Goal: Check status: Check status

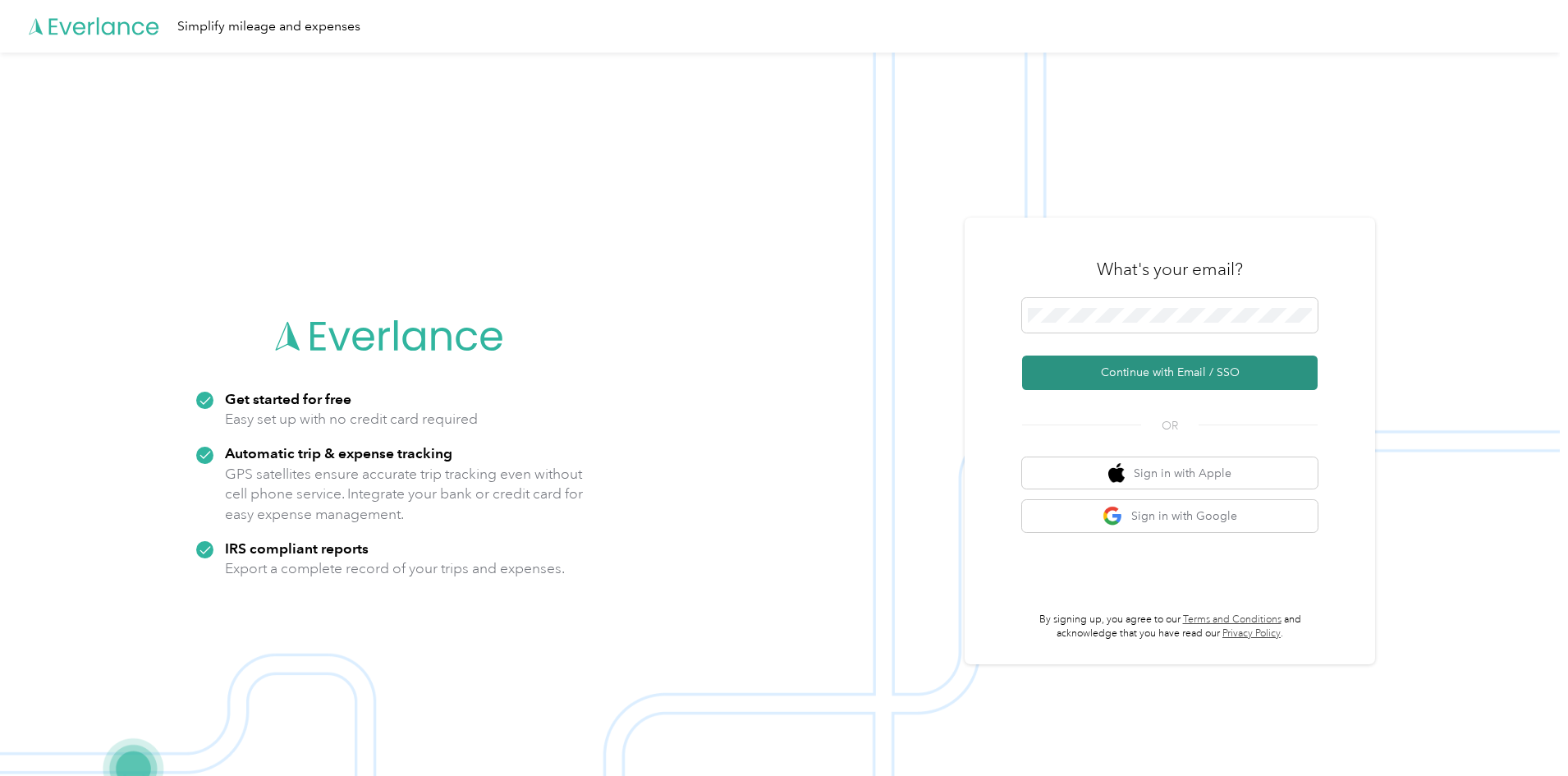
click at [1194, 378] on button "Continue with Email / SSO" at bounding box center [1169, 373] width 295 height 35
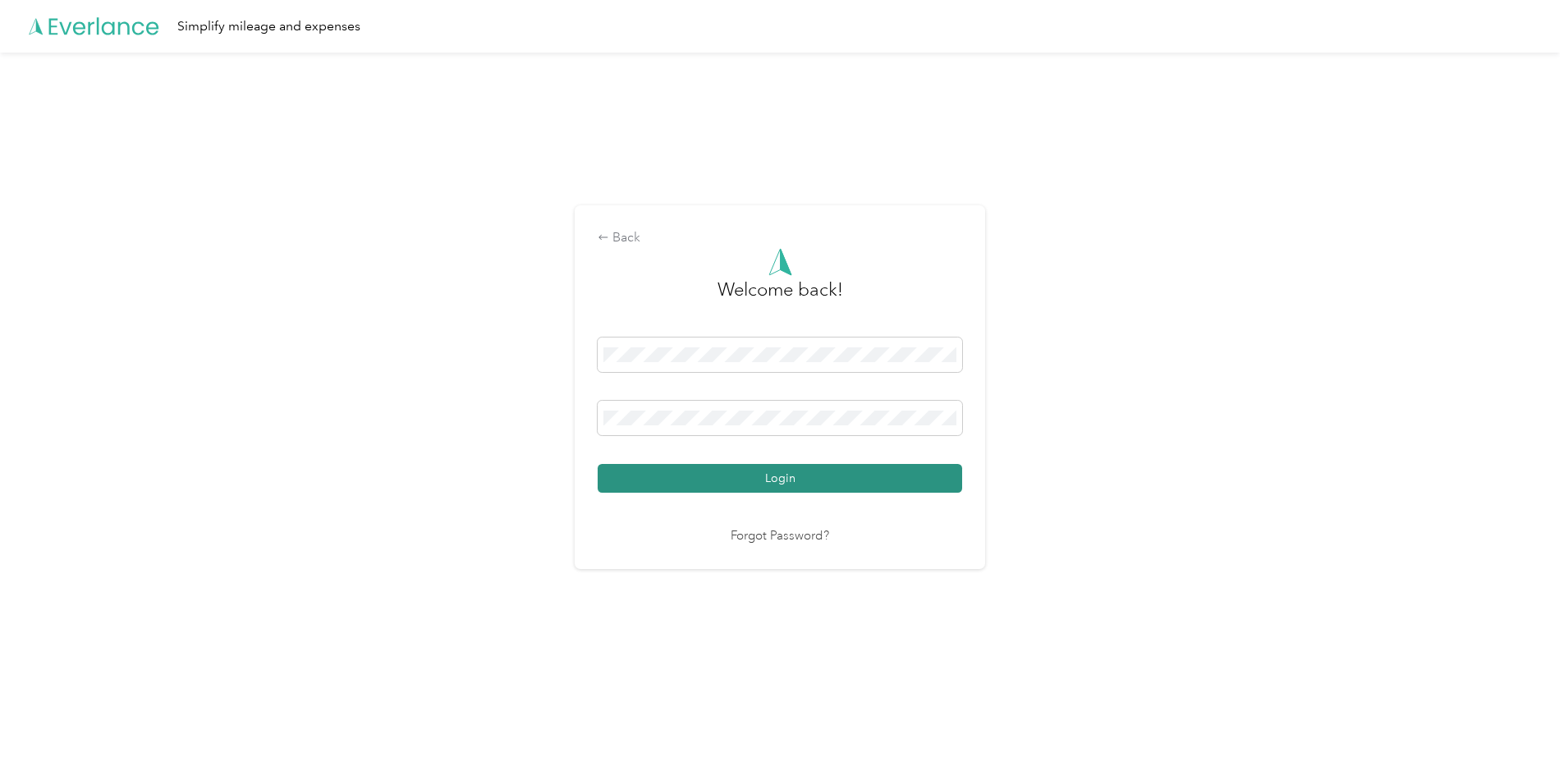
click at [776, 477] on button "Login" at bounding box center [780, 477] width 365 height 28
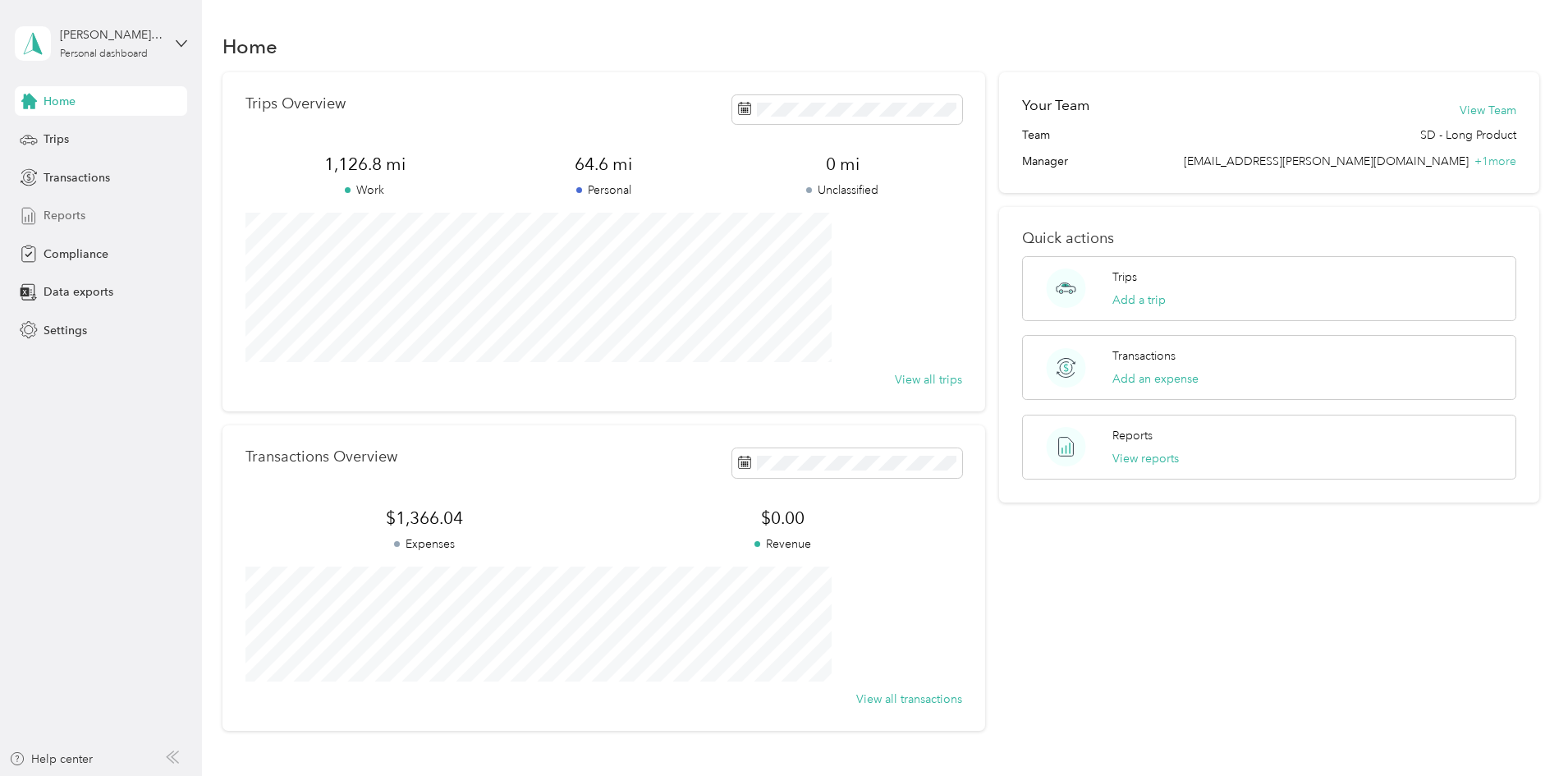
click at [58, 208] on span "Reports" at bounding box center [65, 215] width 42 height 17
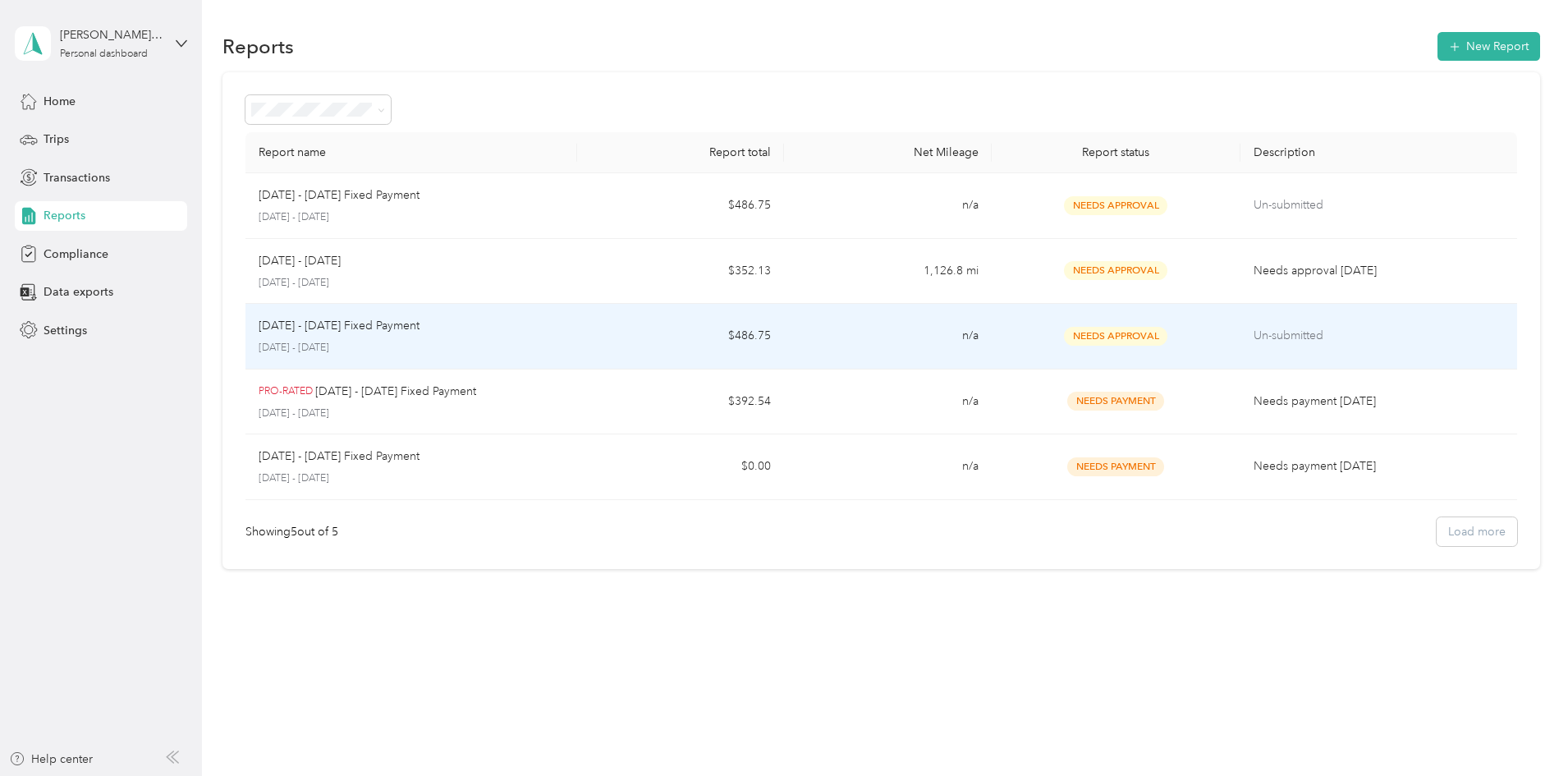
click at [939, 335] on td "n/a" at bounding box center [888, 336] width 207 height 66
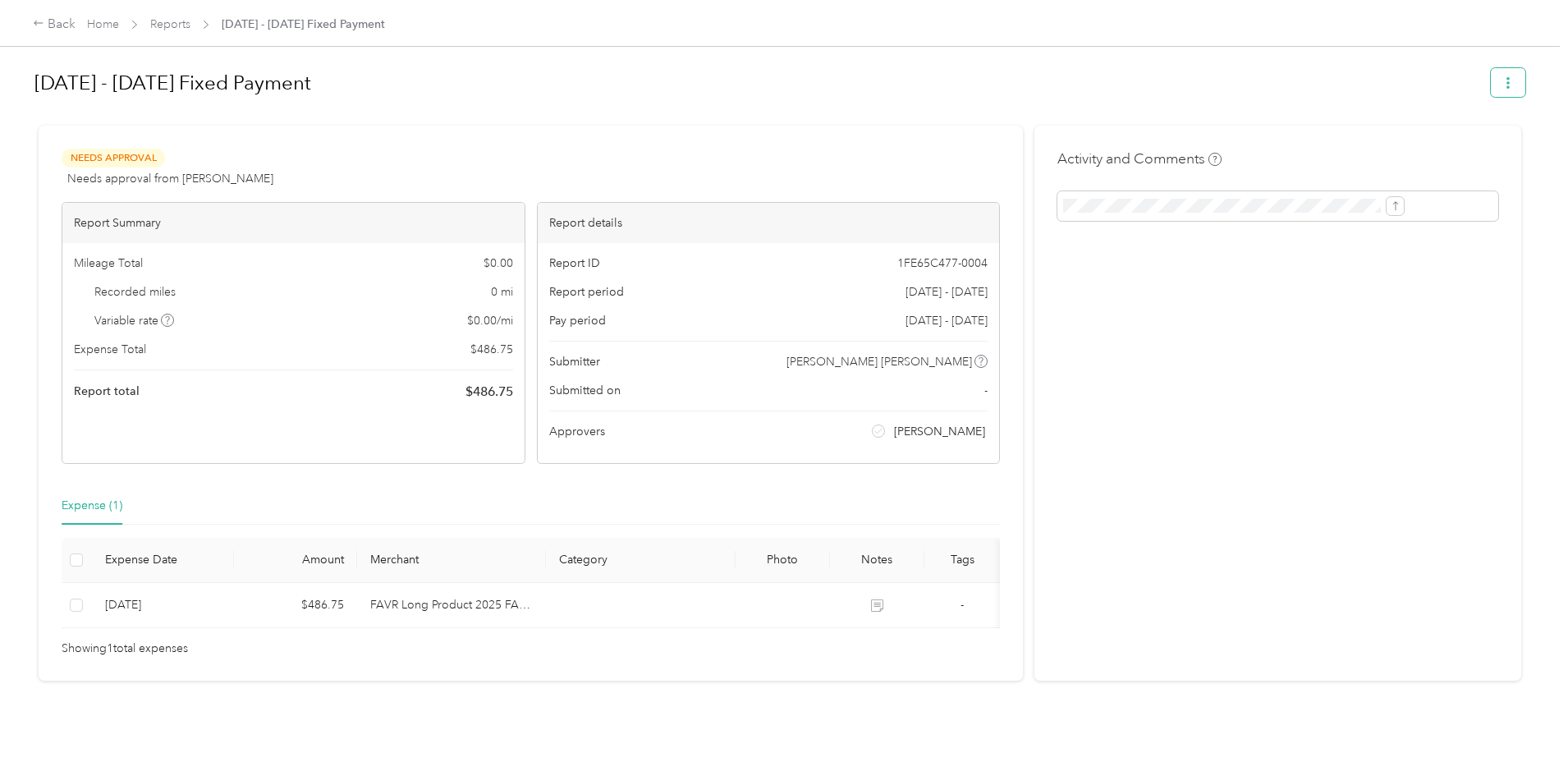
click at [1502, 79] on icon "button" at bounding box center [1508, 82] width 12 height 12
click at [789, 95] on h1 "[DATE] - [DATE] Fixed Payment" at bounding box center [757, 82] width 1445 height 39
click at [76, 24] on div "Back" at bounding box center [54, 25] width 43 height 20
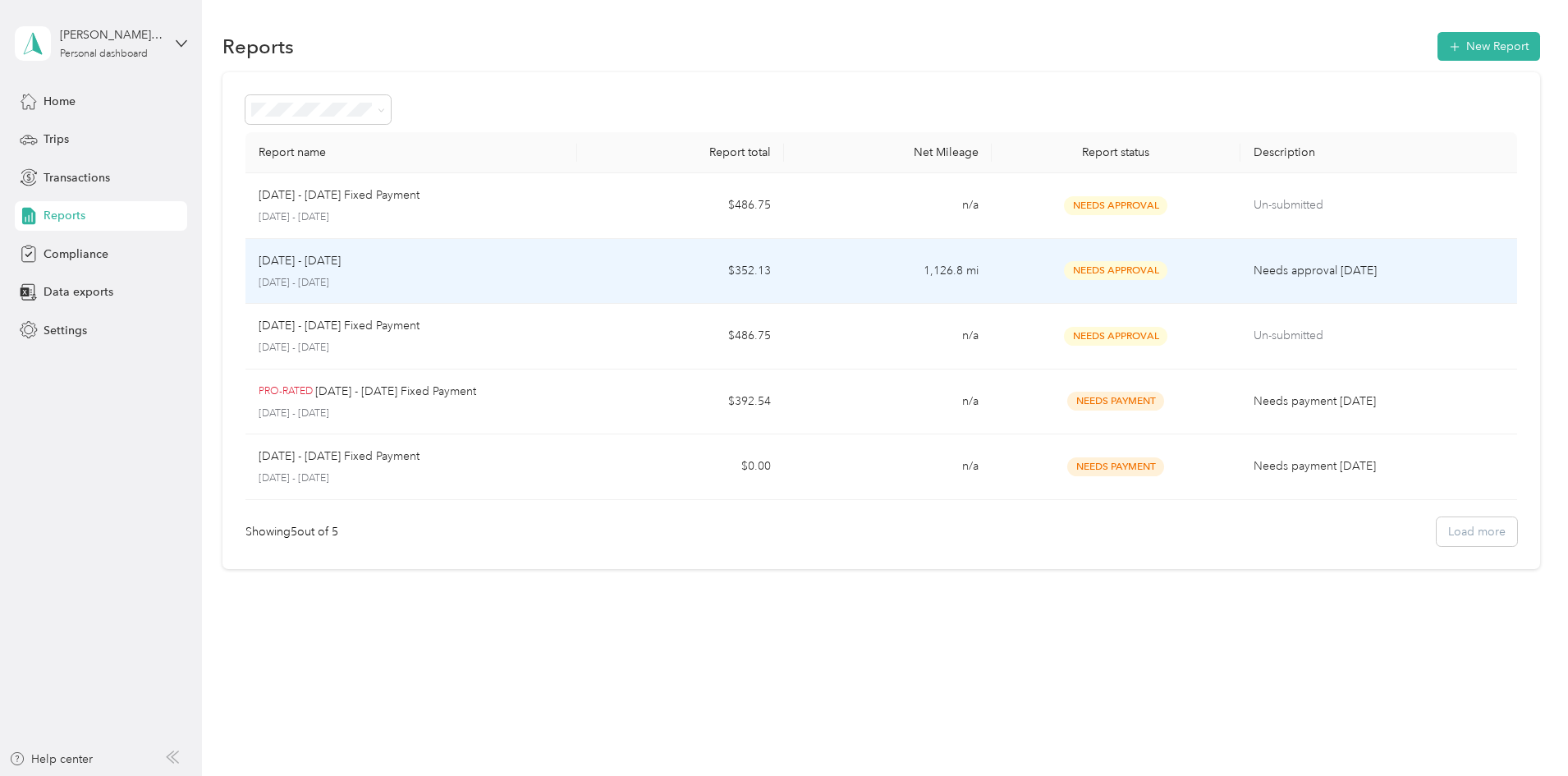
click at [1253, 271] on p "Needs approval [DATE]" at bounding box center [1379, 271] width 251 height 18
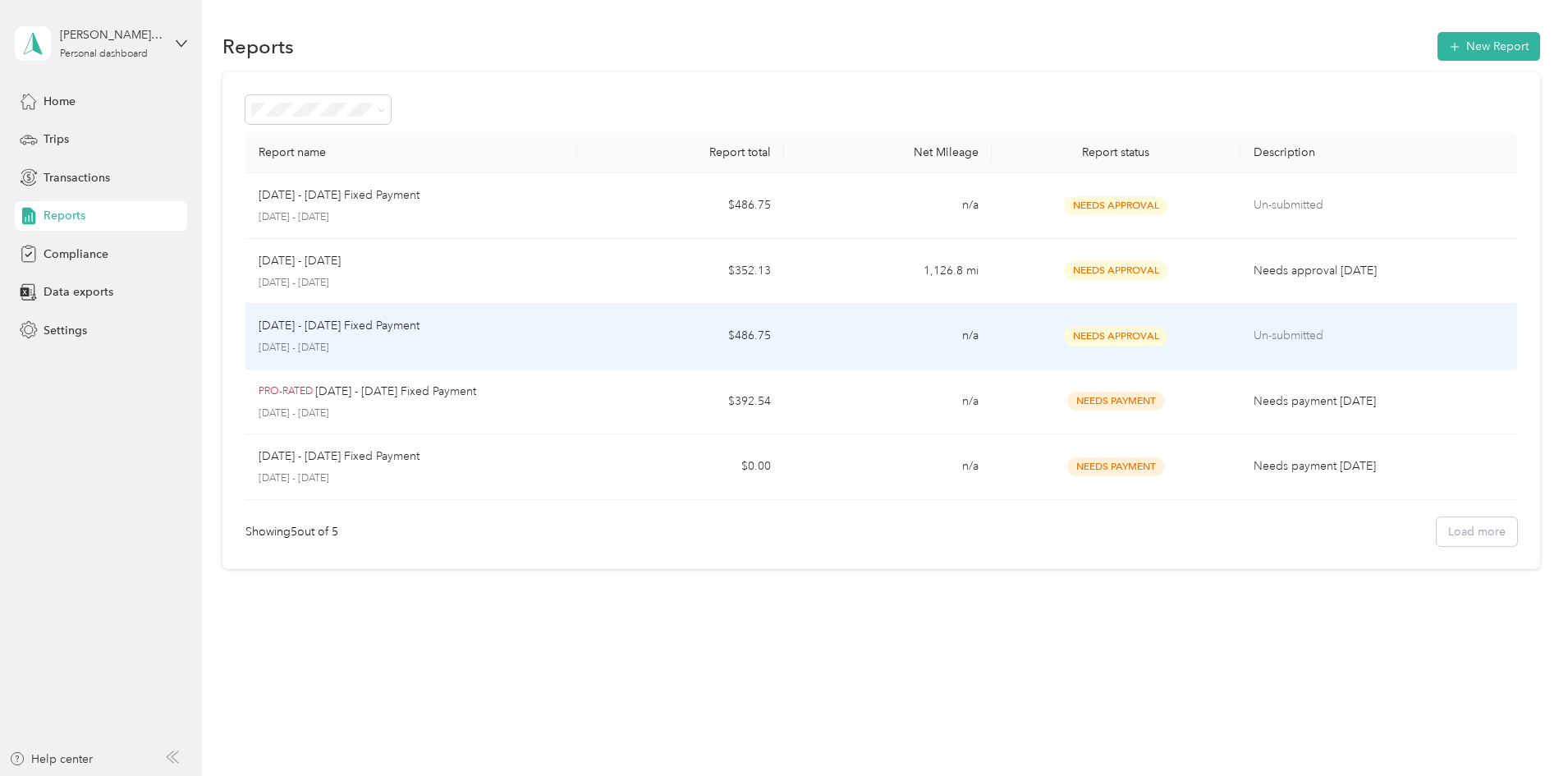
click at [1018, 334] on div "Needs Approval" at bounding box center [1115, 335] width 222 height 19
